Goal: Transaction & Acquisition: Purchase product/service

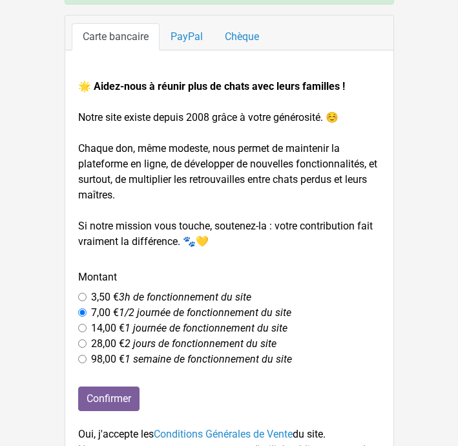
scroll to position [152, 0]
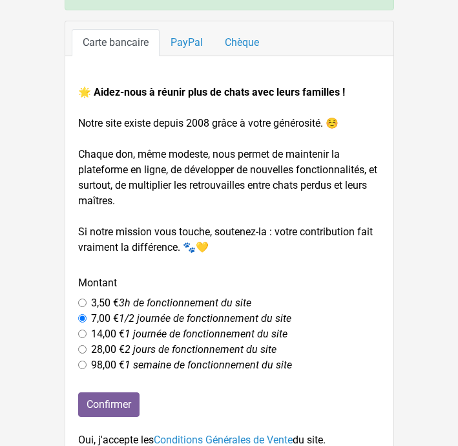
click at [81, 300] on input "radio" at bounding box center [82, 302] width 8 height 8
radio input "true"
click at [123, 406] on input "Confirmer" at bounding box center [108, 404] width 61 height 25
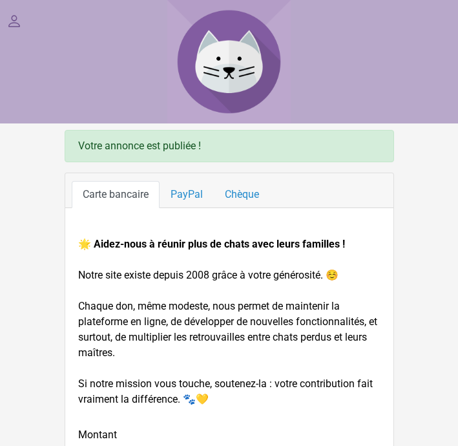
click at [14, 23] on link at bounding box center [14, 22] width 16 height 18
